Goal: Task Accomplishment & Management: Complete application form

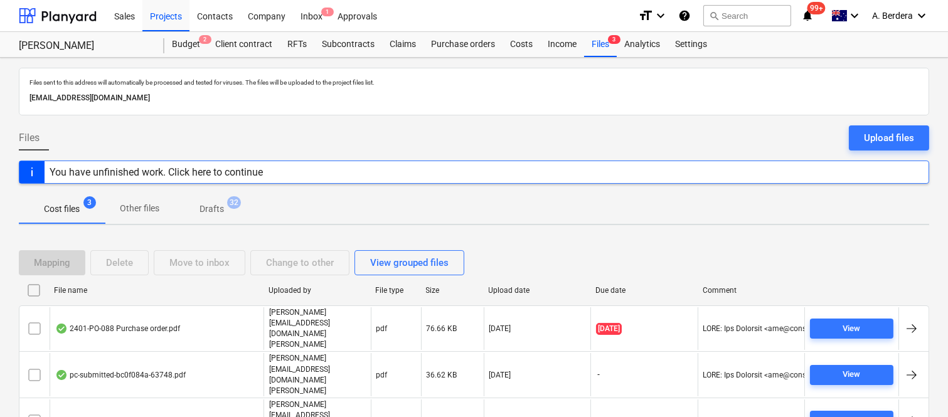
scroll to position [26, 0]
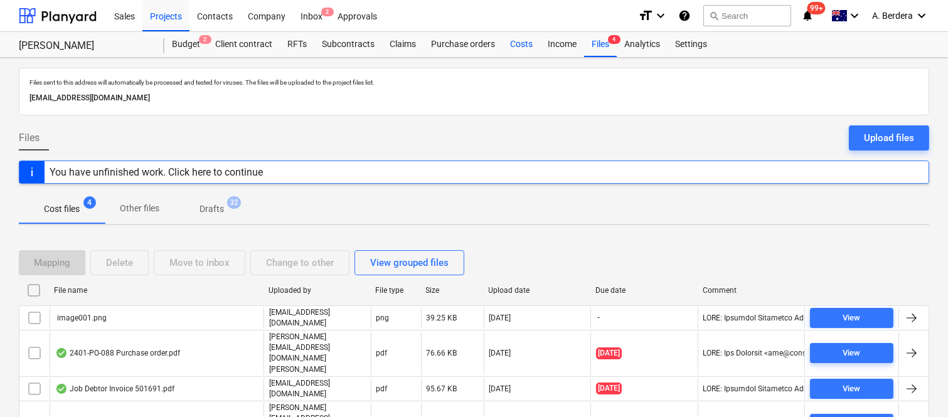
click at [528, 44] on div "Costs" at bounding box center [522, 44] width 38 height 25
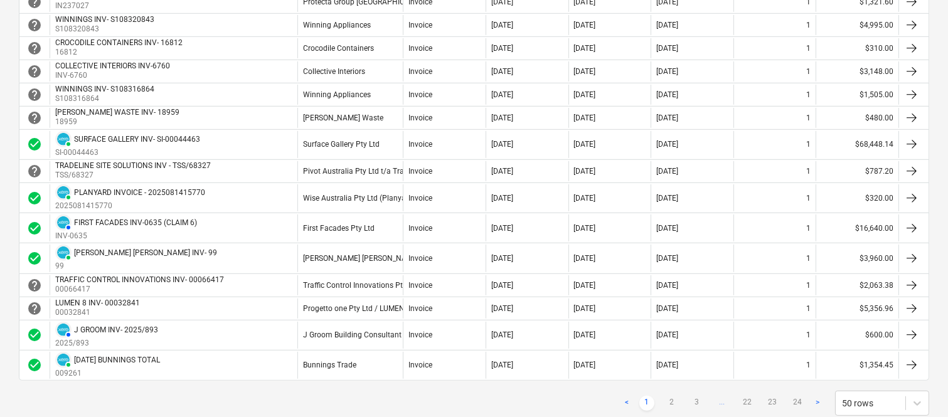
scroll to position [1171, 0]
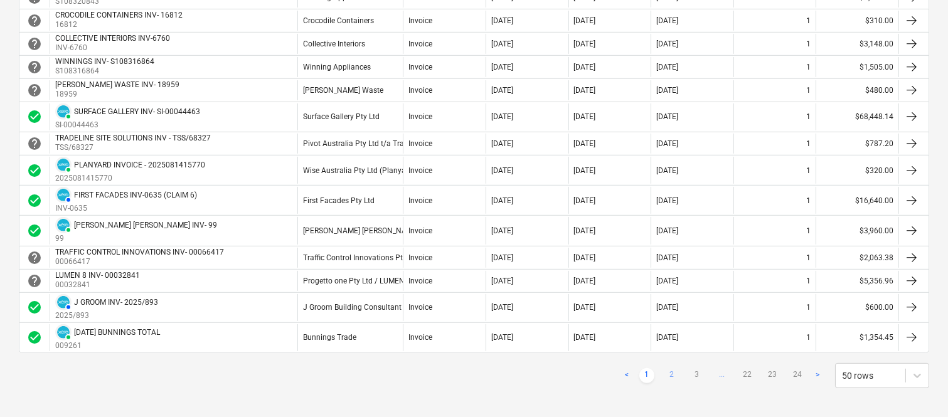
click at [673, 376] on link "2" at bounding box center [671, 375] width 15 height 15
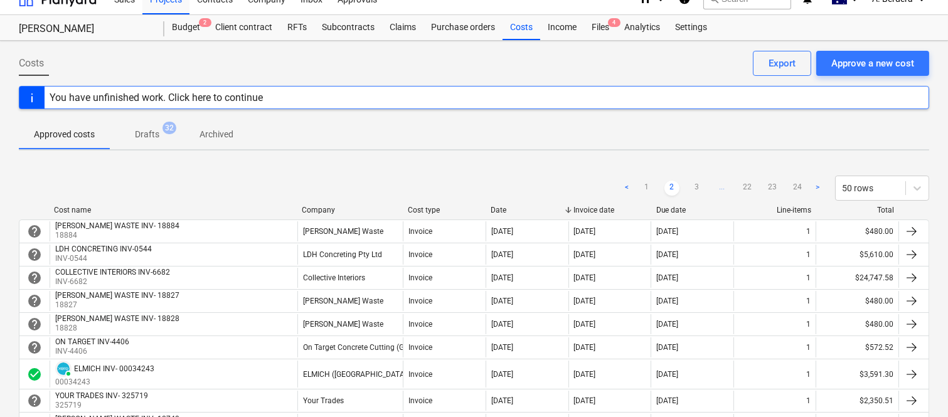
scroll to position [0, 0]
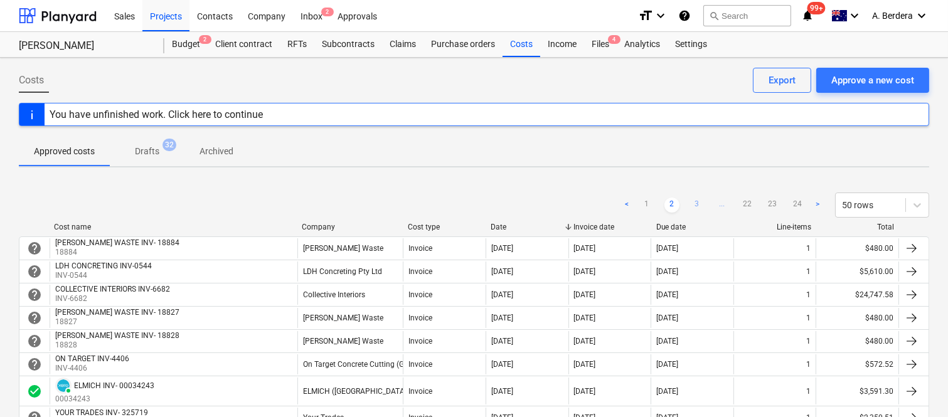
click at [697, 204] on link "3" at bounding box center [696, 205] width 15 height 15
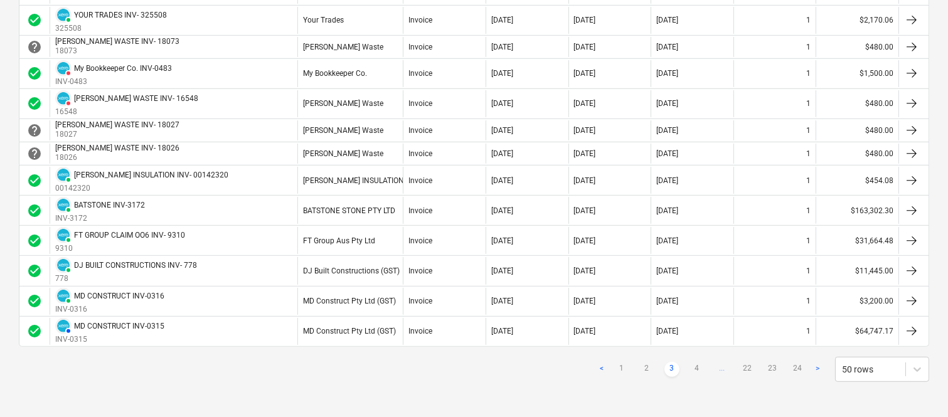
scroll to position [1228, 0]
click at [698, 366] on link "4" at bounding box center [696, 369] width 15 height 15
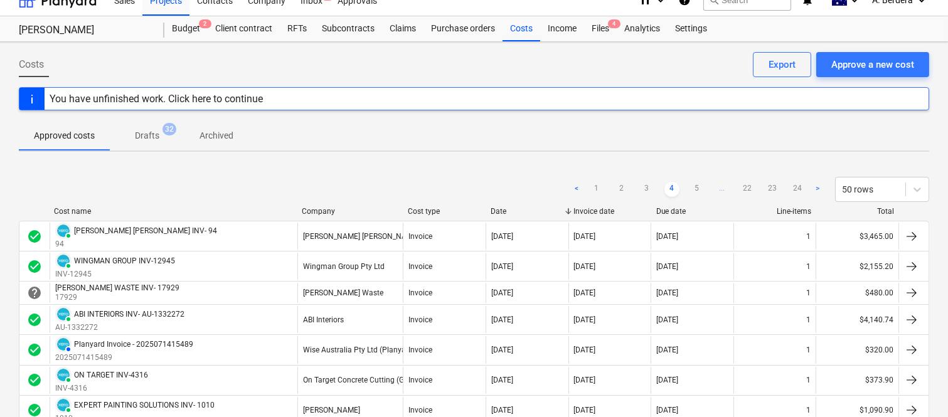
scroll to position [0, 0]
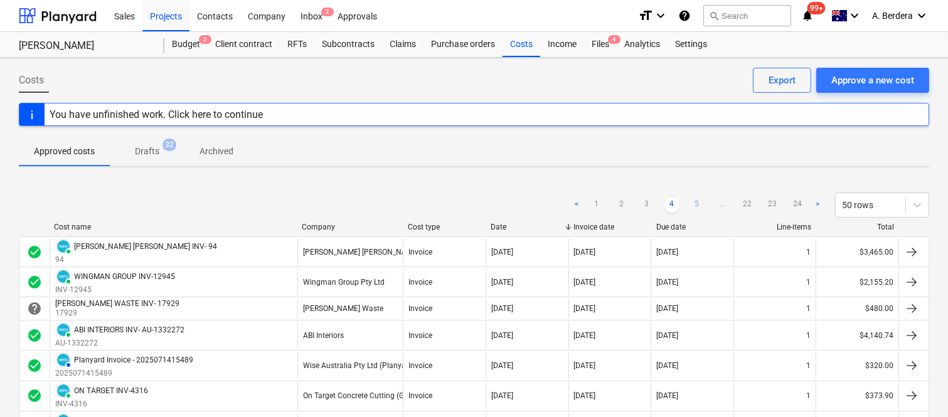
click at [696, 199] on link "5" at bounding box center [696, 205] width 15 height 15
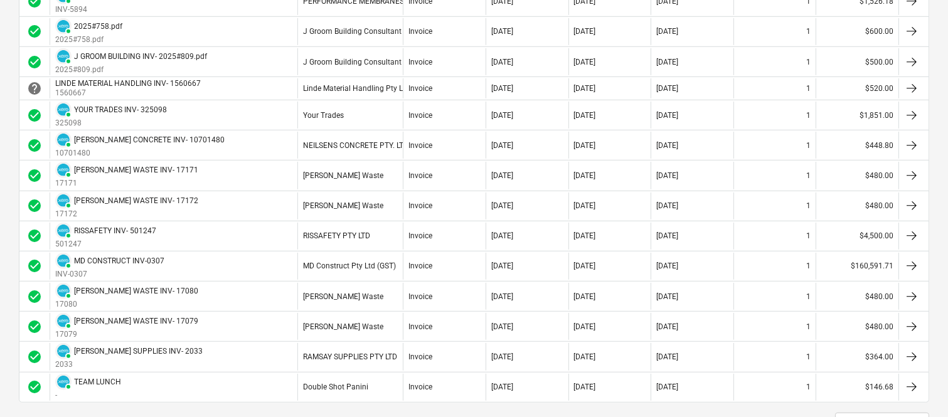
scroll to position [1366, 0]
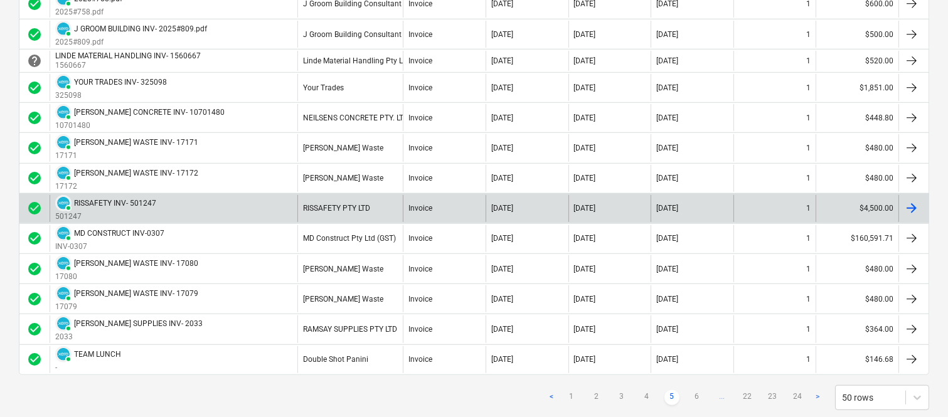
click at [380, 211] on div "RISSAFETY PTY LTD" at bounding box center [349, 208] width 105 height 27
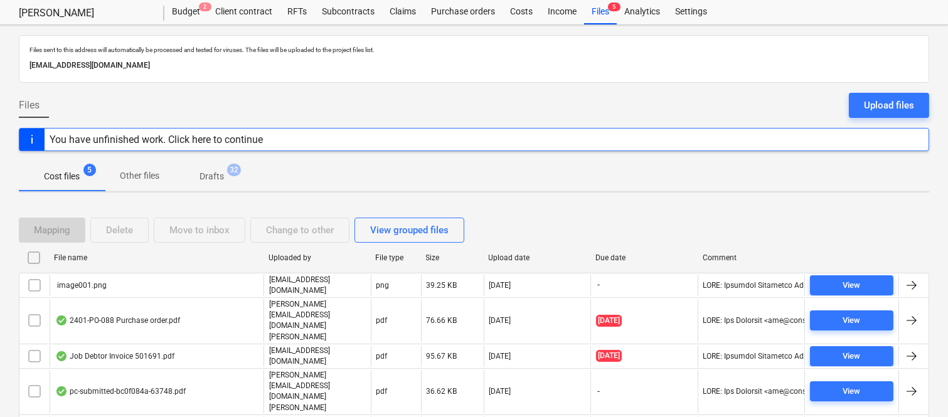
scroll to position [50, 0]
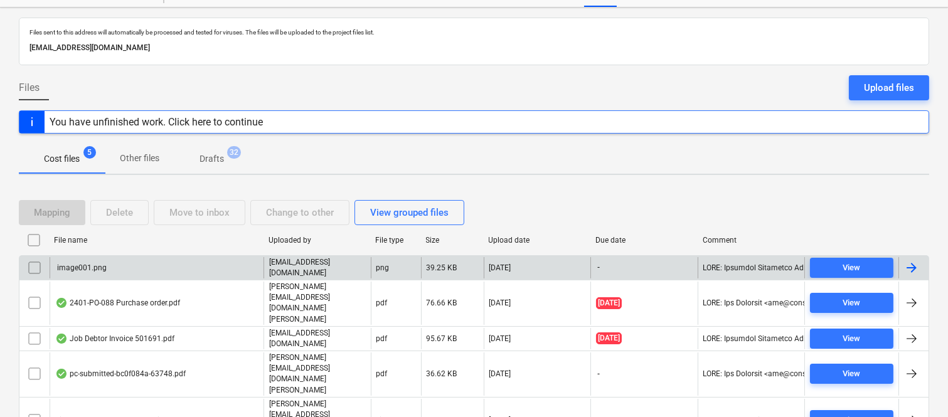
click at [38, 268] on input "checkbox" at bounding box center [34, 268] width 20 height 20
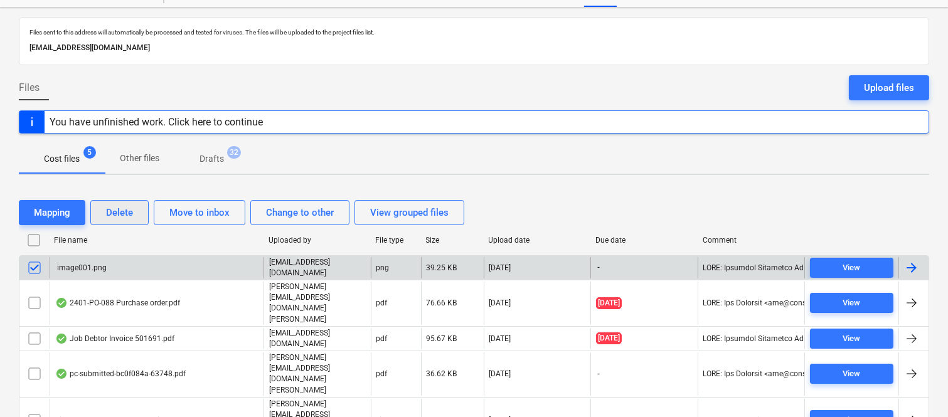
click at [125, 218] on div "Delete" at bounding box center [119, 213] width 27 height 16
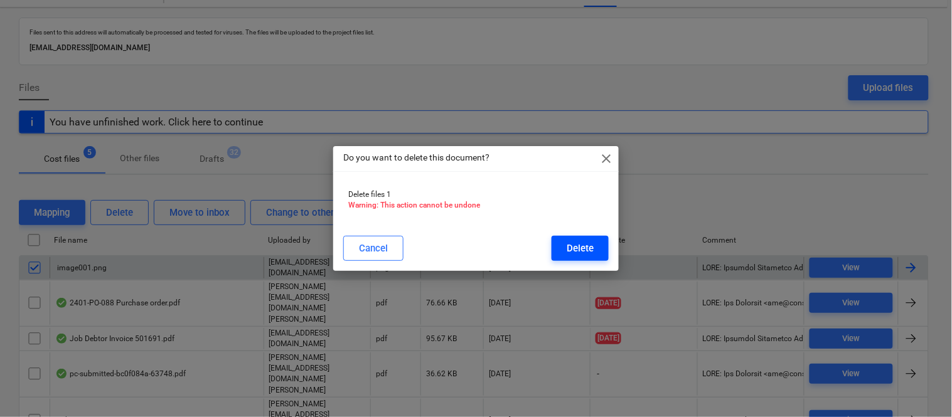
click at [587, 247] on div "Delete" at bounding box center [579, 248] width 27 height 16
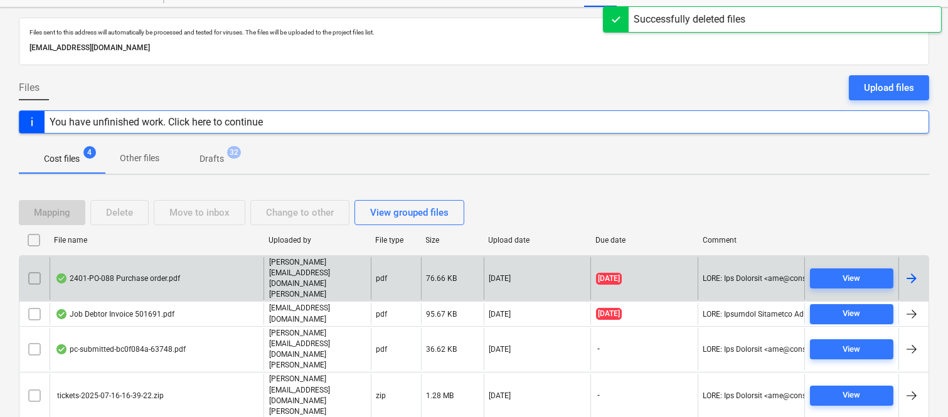
scroll to position [27, 0]
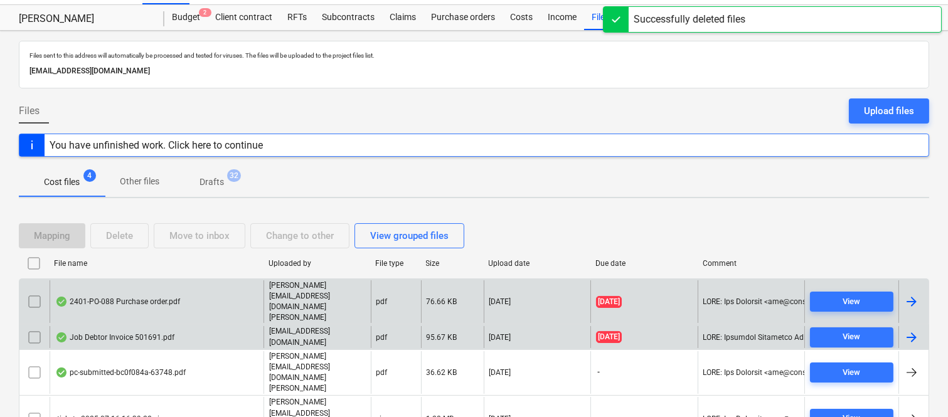
click at [166, 332] on div "Job Debtor Invoice 501691.pdf" at bounding box center [114, 337] width 119 height 10
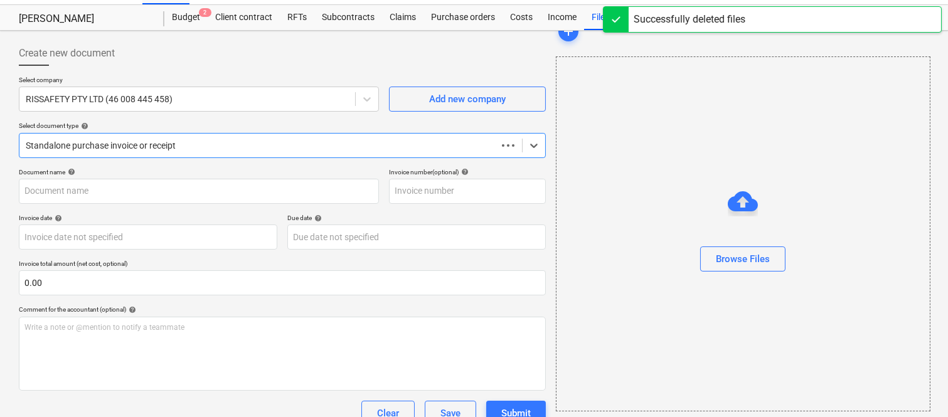
scroll to position [50, 0]
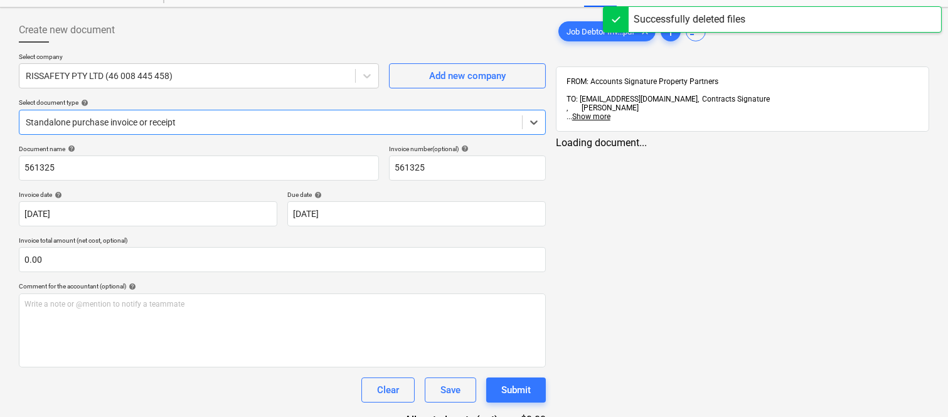
type input "561325"
type input "[DATE]"
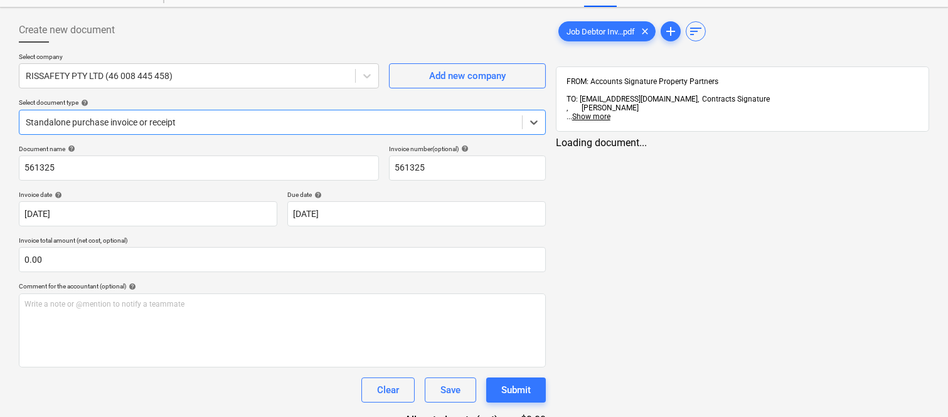
click at [248, 124] on div at bounding box center [271, 122] width 490 height 13
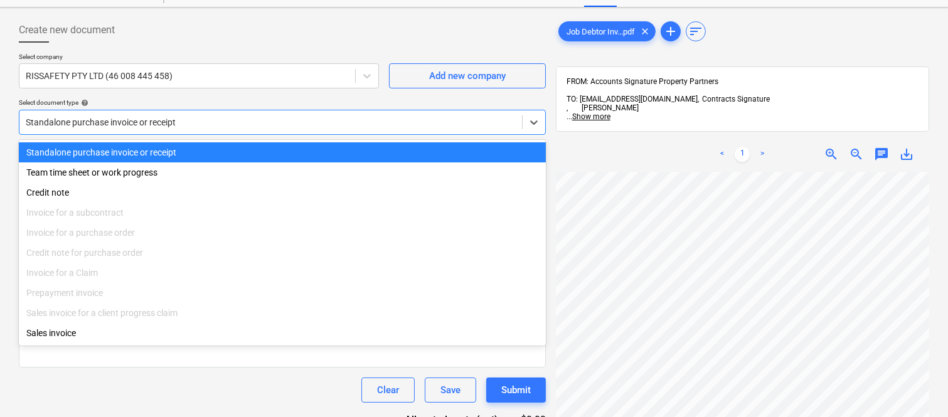
click at [248, 156] on div "Standalone purchase invoice or receipt" at bounding box center [282, 152] width 527 height 20
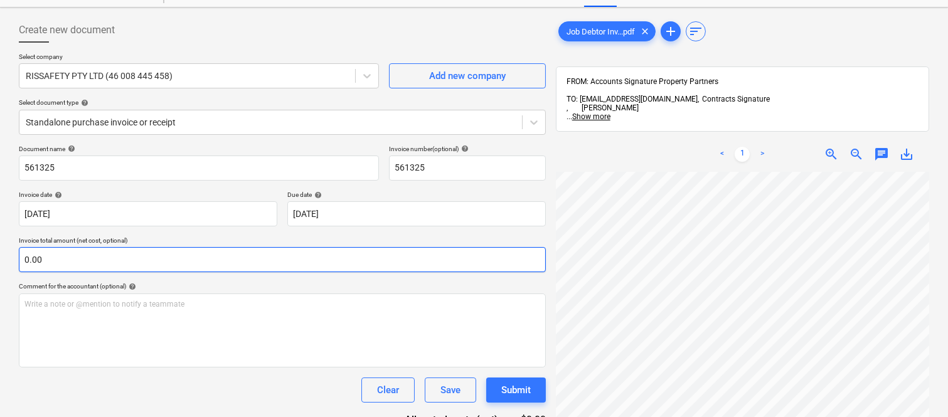
scroll to position [14, 114]
click at [858, 147] on span "zoom_out" at bounding box center [856, 154] width 15 height 15
click at [855, 147] on span "zoom_out" at bounding box center [856, 154] width 15 height 15
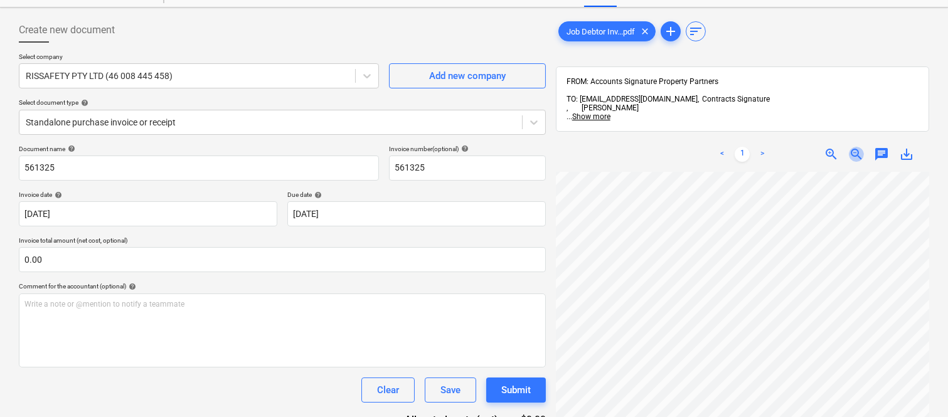
scroll to position [92, 241]
click at [855, 147] on span "zoom_out" at bounding box center [856, 154] width 15 height 15
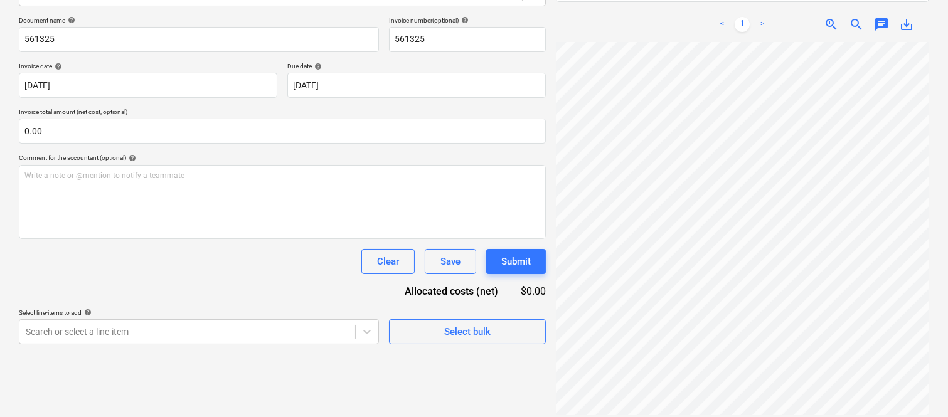
scroll to position [0, 0]
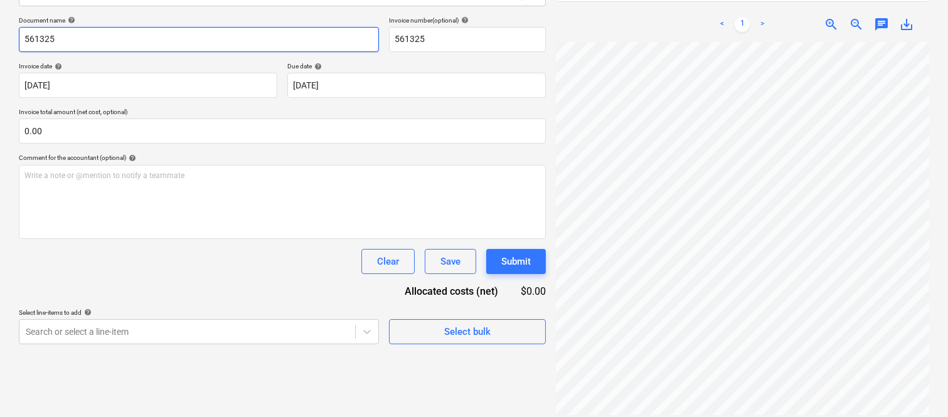
click at [125, 35] on input "561325" at bounding box center [199, 39] width 360 height 25
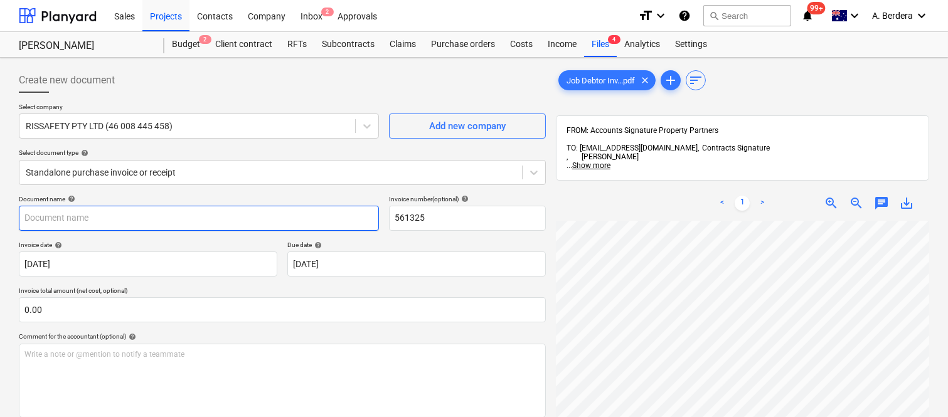
type input "r"
type input "RISSAFETY INV- 501691"
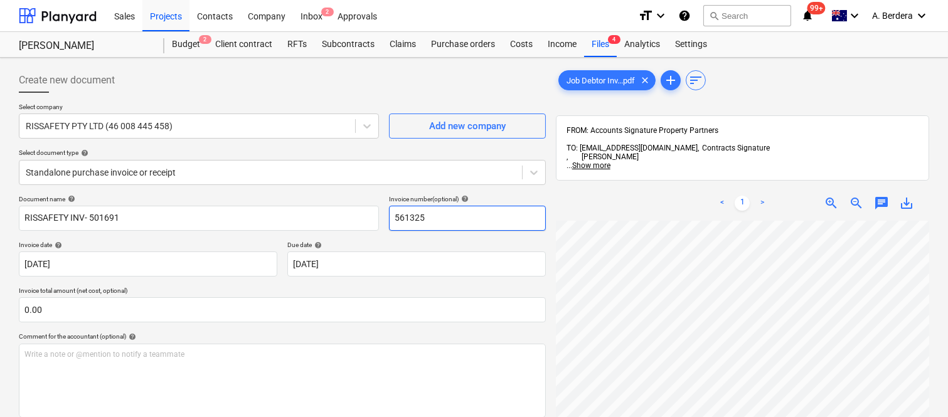
click at [423, 216] on input "561325" at bounding box center [467, 218] width 157 height 25
click at [423, 217] on input "561325" at bounding box center [467, 218] width 157 height 25
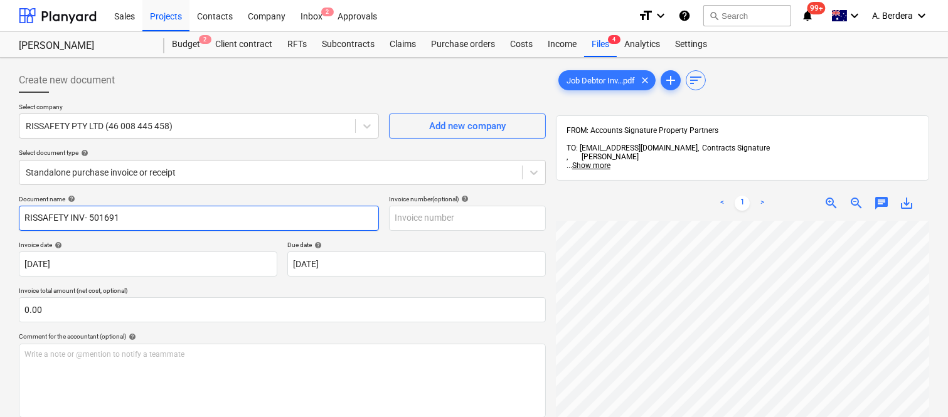
drag, startPoint x: 88, startPoint y: 215, endPoint x: 183, endPoint y: 217, distance: 94.7
click at [183, 217] on input "RISSAFETY INV- 501691" at bounding box center [199, 218] width 360 height 25
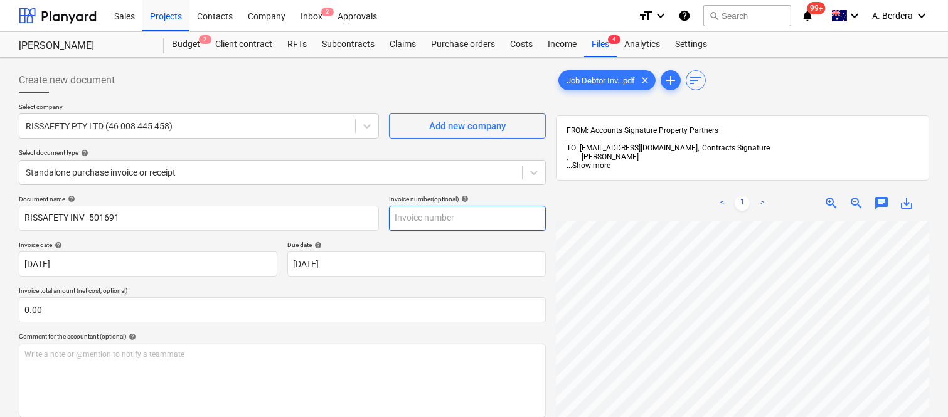
click at [424, 220] on input "text" at bounding box center [467, 218] width 157 height 25
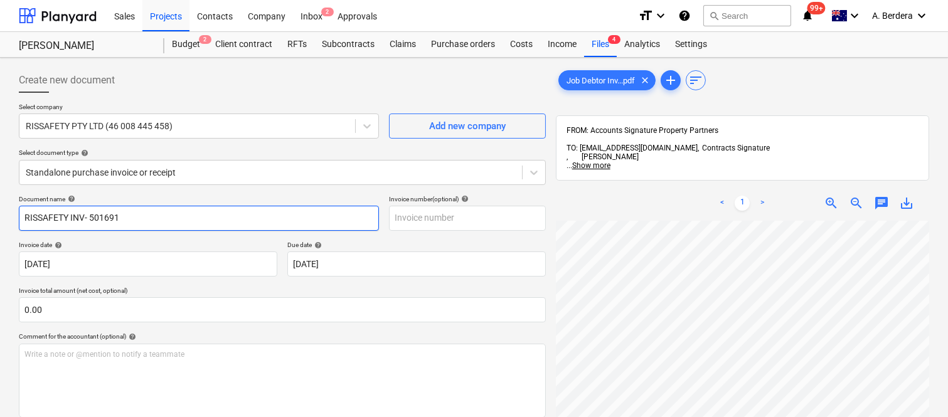
click at [110, 218] on input "RISSAFETY INV- 501691" at bounding box center [199, 218] width 360 height 25
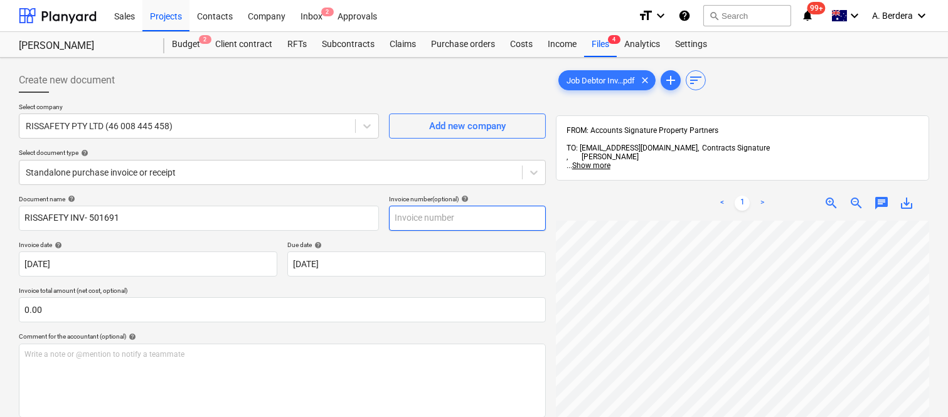
click at [416, 220] on input "text" at bounding box center [467, 218] width 157 height 25
paste input "501691"
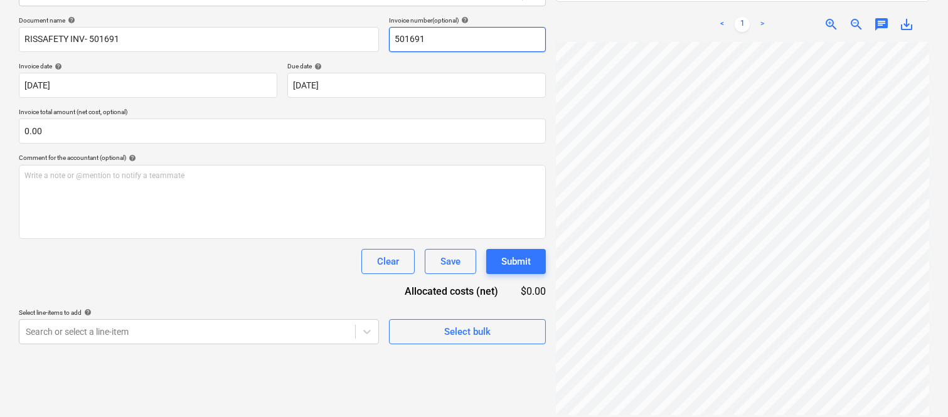
type input "501691"
click at [838, 17] on span "zoom_in" at bounding box center [831, 24] width 15 height 15
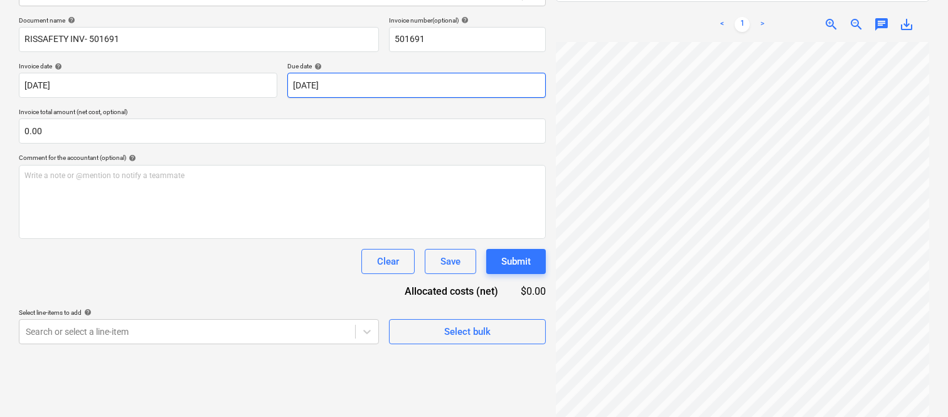
click at [415, 88] on body "Sales Projects Contacts Company Inbox 2 Approvals format_size keyboard_arrow_do…" at bounding box center [474, 29] width 948 height 417
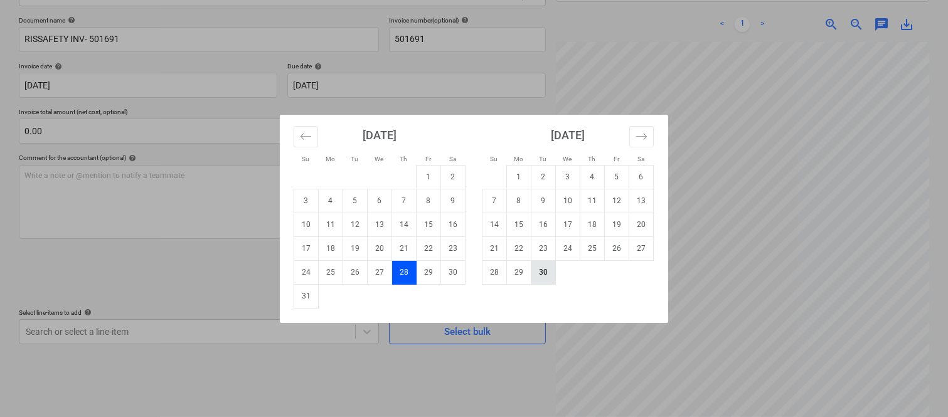
click at [542, 272] on td "30" at bounding box center [543, 272] width 24 height 24
type input "[DATE]"
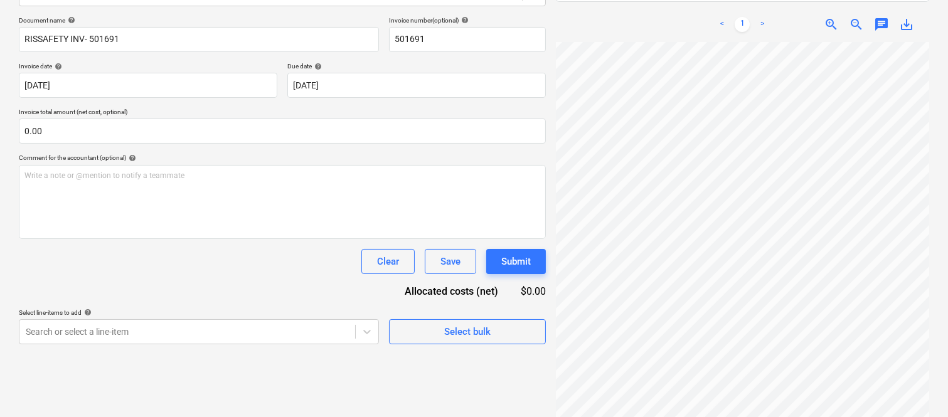
scroll to position [92, 292]
click at [835, 17] on span "zoom_in" at bounding box center [831, 24] width 15 height 15
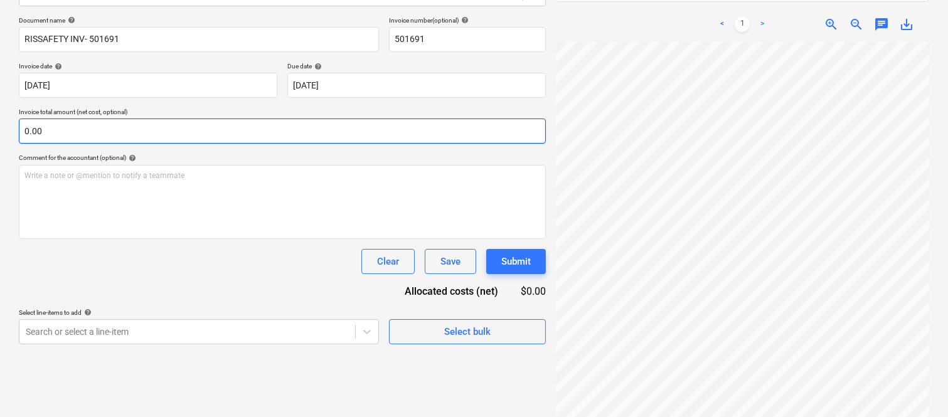
click at [253, 129] on input "0.00" at bounding box center [282, 131] width 527 height 25
paste input "14,367"
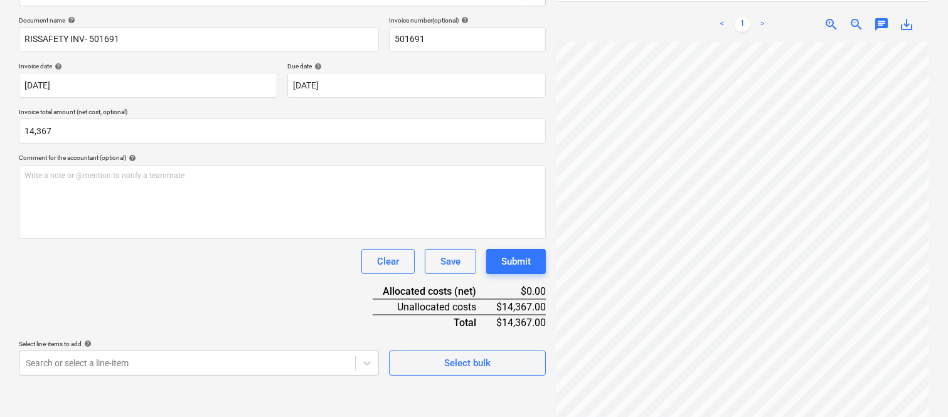
type input "14,367.00"
click at [156, 261] on div "Clear Save Submit" at bounding box center [282, 261] width 527 height 25
click at [173, 238] on body "Sales Projects Contacts Company Inbox 2 Approvals format_size keyboard_arrow_do…" at bounding box center [474, 29] width 948 height 417
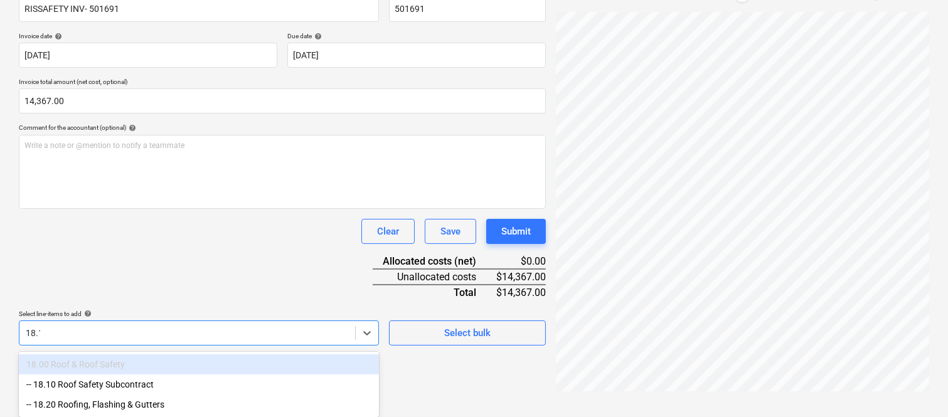
scroll to position [179, 0]
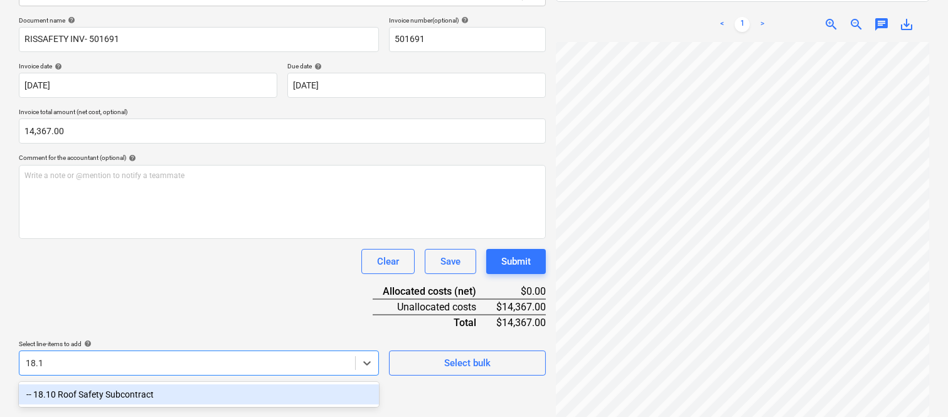
type input "18.10"
click at [164, 387] on div "-- 18.10 Roof Safety Subcontract" at bounding box center [199, 395] width 360 height 20
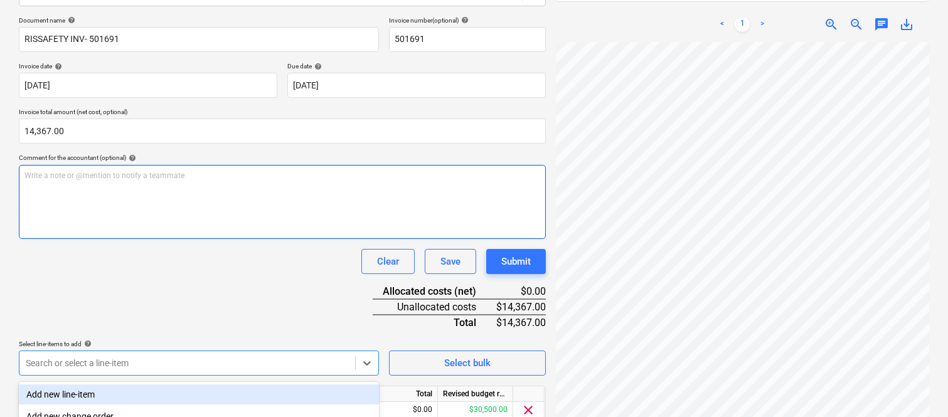
click at [162, 238] on div "Write a note or @mention to notify a teammate [PERSON_NAME]" at bounding box center [282, 202] width 527 height 74
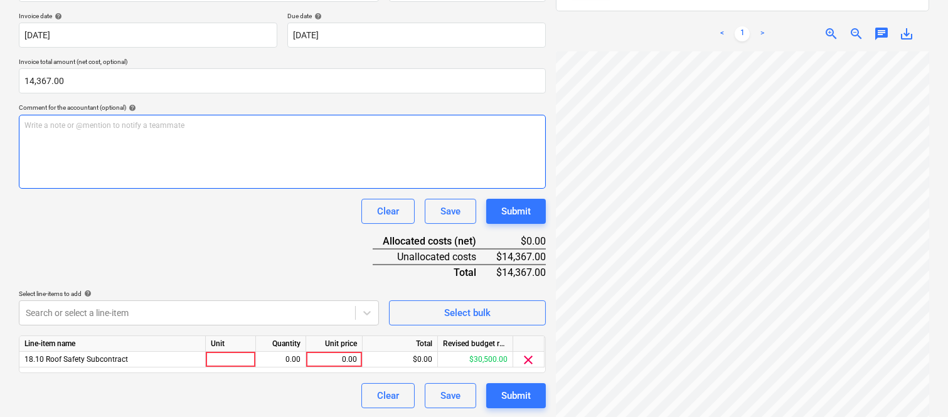
scroll to position [230, 0]
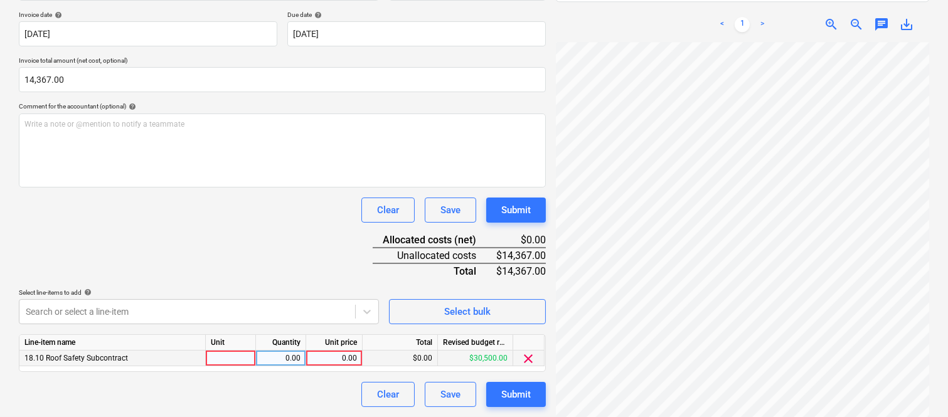
click at [238, 355] on div at bounding box center [231, 359] width 50 height 16
type input "INVOICE"
click at [285, 360] on div "0.00" at bounding box center [281, 359] width 40 height 16
type input "1"
click at [343, 363] on div "0.00" at bounding box center [334, 359] width 46 height 16
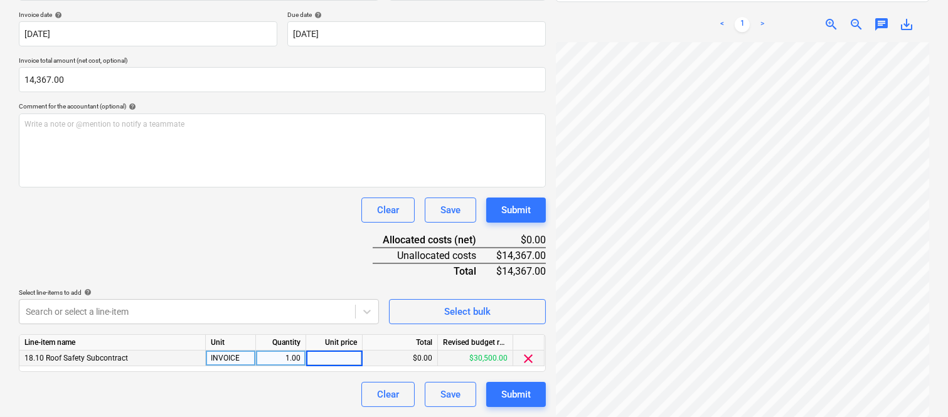
type input "14,367"
click at [291, 261] on div "Document name help RISSAFETY INV- 501691 Invoice number (optional) help 501691 …" at bounding box center [282, 186] width 527 height 442
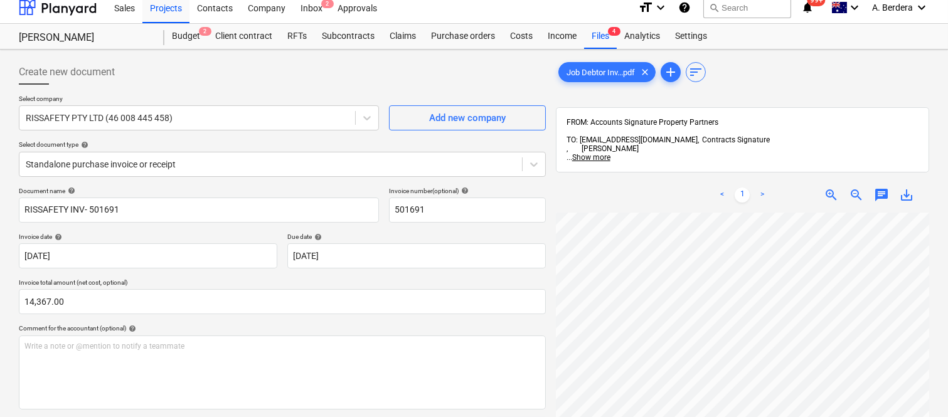
scroll to position [0, 0]
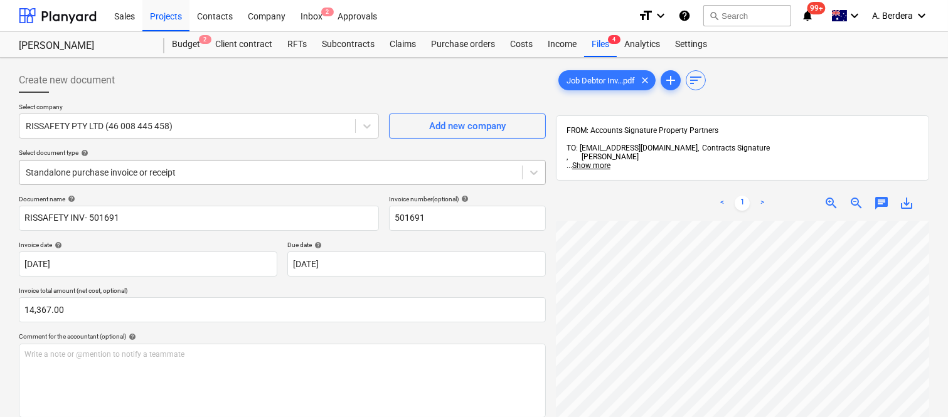
click at [237, 170] on div at bounding box center [271, 172] width 490 height 13
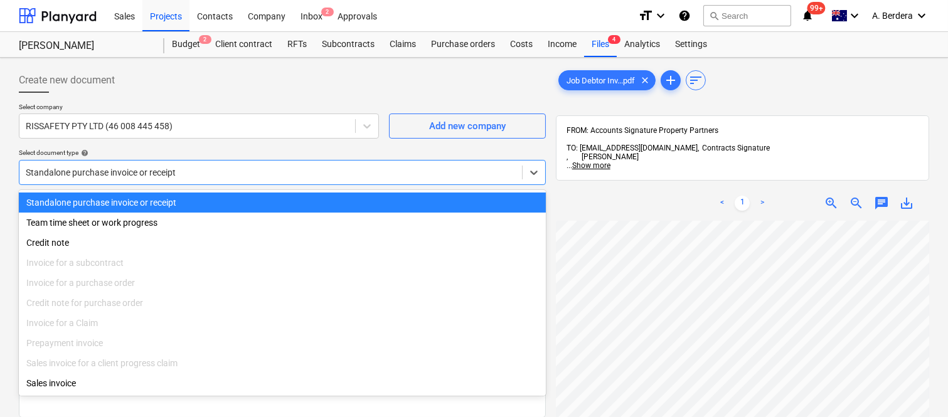
click at [247, 195] on div "Standalone purchase invoice or receipt" at bounding box center [282, 203] width 527 height 20
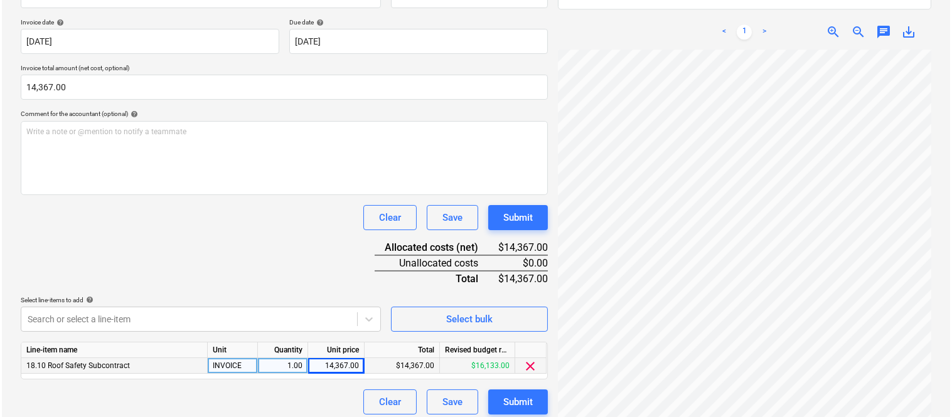
scroll to position [230, 0]
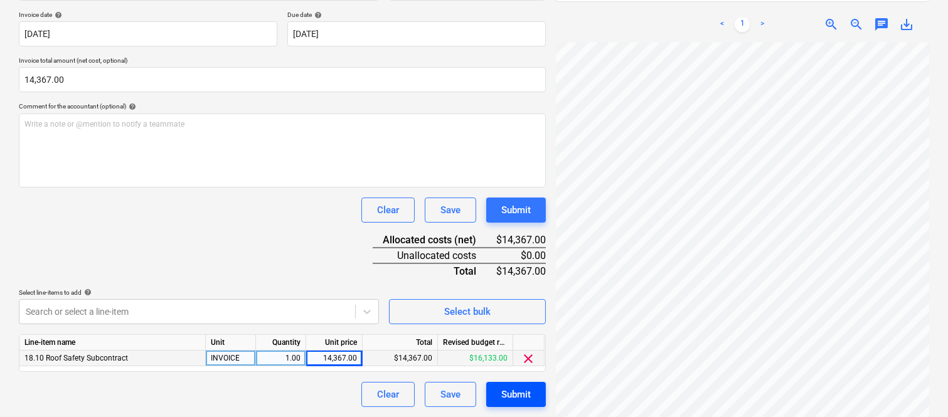
click at [518, 398] on div "Submit" at bounding box center [515, 394] width 29 height 16
